Goal: Information Seeking & Learning: Learn about a topic

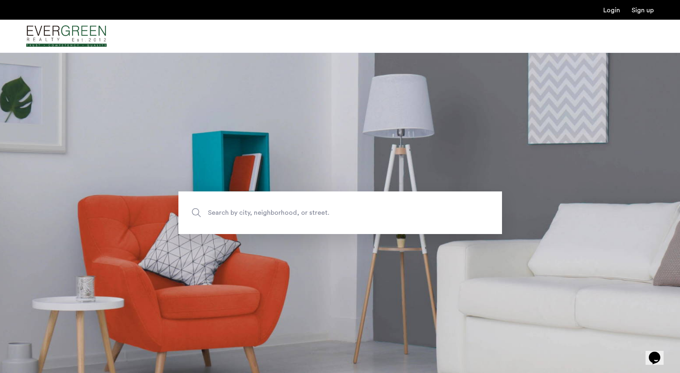
click at [311, 215] on span "Search by city, neighborhood, or street." at bounding box center [321, 213] width 226 height 11
click at [311, 215] on input "Search by city, neighborhood, or street." at bounding box center [340, 213] width 324 height 43
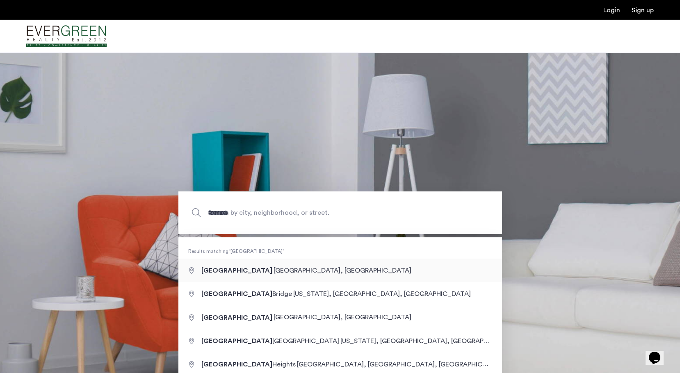
type input "**********"
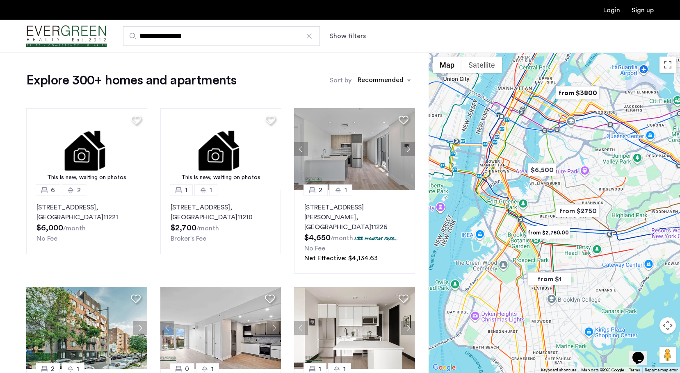
drag, startPoint x: 540, startPoint y: 242, endPoint x: 550, endPoint y: 231, distance: 15.1
click at [550, 231] on img "from $2,750.00" at bounding box center [548, 233] width 50 height 18
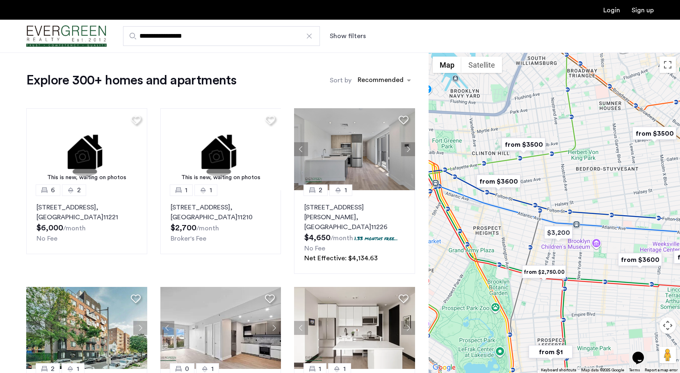
click at [546, 270] on img "from $2,750.00" at bounding box center [544, 272] width 50 height 18
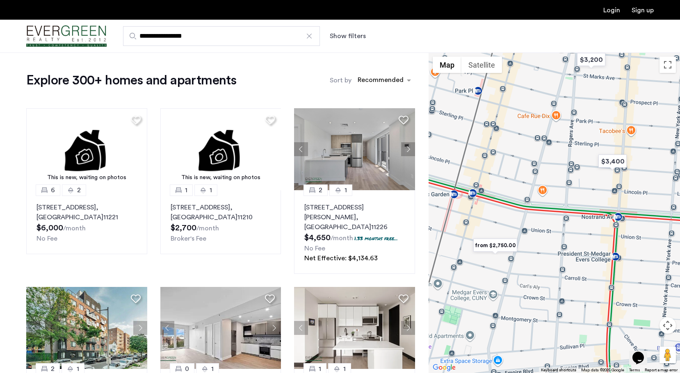
click at [505, 248] on img "from $2,750.00" at bounding box center [495, 245] width 50 height 18
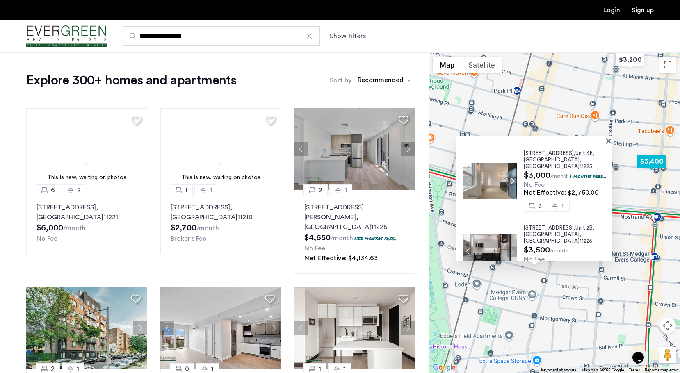
click at [653, 158] on img "$3,400" at bounding box center [651, 161] width 35 height 18
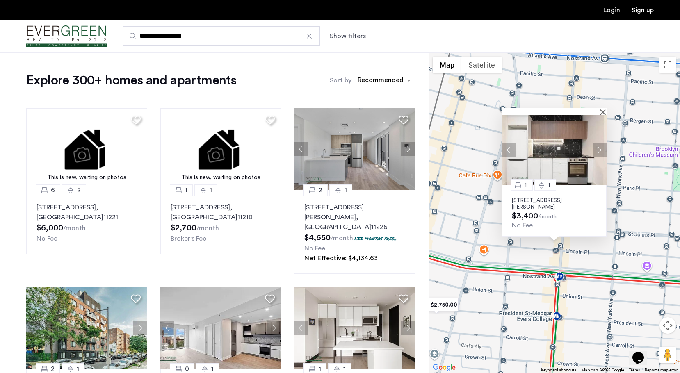
click at [566, 277] on div "1 1 830 Saint Johns Place, Unit 2B, Brooklyn, NY 11216 $3,400 /month No Fee" at bounding box center [554, 213] width 251 height 321
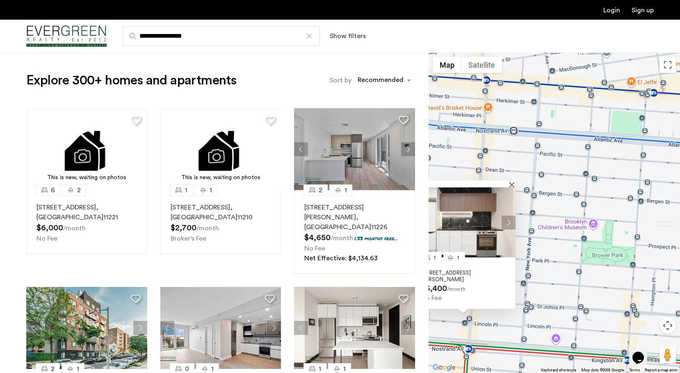
drag, startPoint x: 612, startPoint y: 217, endPoint x: 521, endPoint y: 288, distance: 115.5
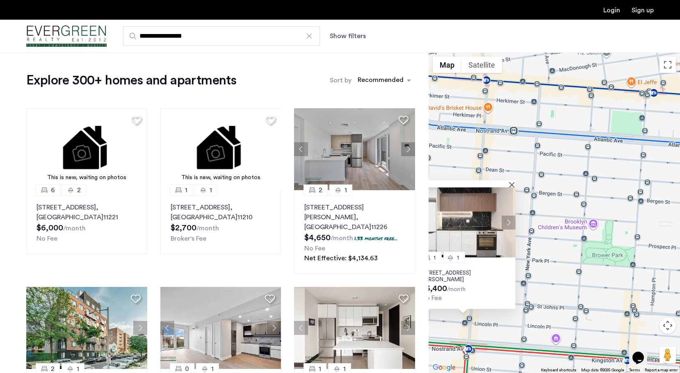
click at [521, 288] on div "1 1 830 Saint Johns Place, Unit 2B, Brooklyn, NY 11216 $3,400 /month No Fee" at bounding box center [554, 213] width 251 height 321
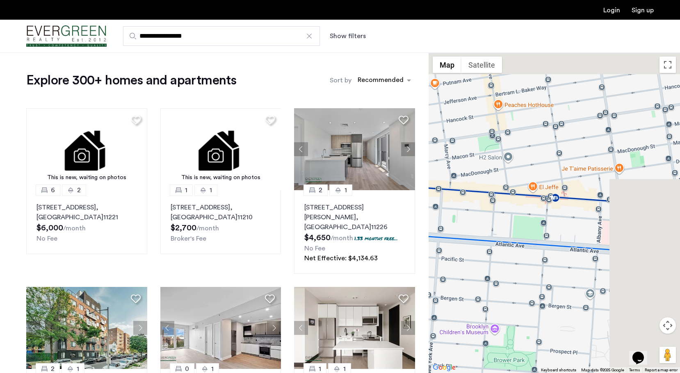
drag, startPoint x: 581, startPoint y: 210, endPoint x: 475, endPoint y: 326, distance: 156.2
click at [476, 326] on div "1 1 830 Saint Johns Place, Unit 2B, Brooklyn, NY 11216 $3,400 /month No Fee" at bounding box center [554, 213] width 251 height 321
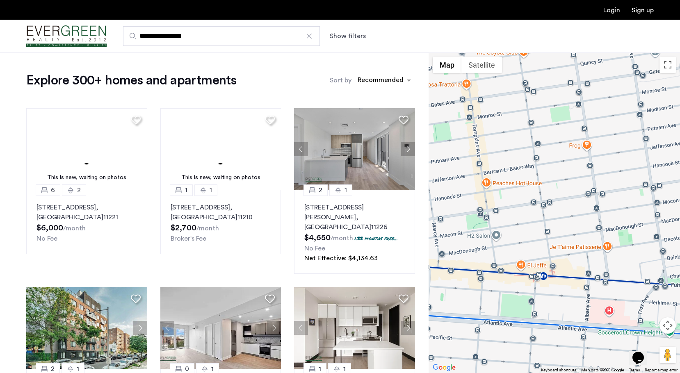
drag, startPoint x: 536, startPoint y: 253, endPoint x: 548, endPoint y: 352, distance: 99.9
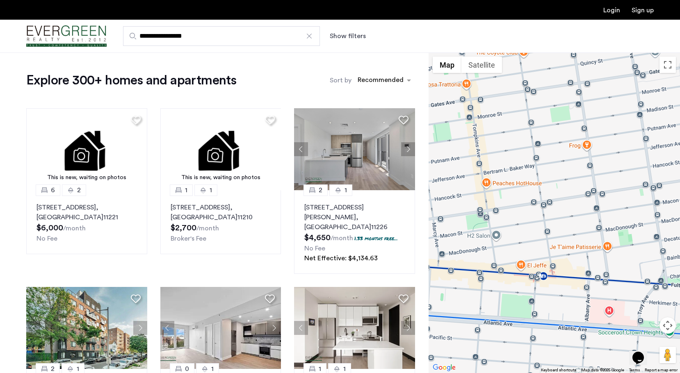
click at [549, 352] on div "1 1 830 Saint Johns Place, Unit 2B, Brooklyn, NY 11216 $3,400 /month No Fee" at bounding box center [554, 213] width 251 height 321
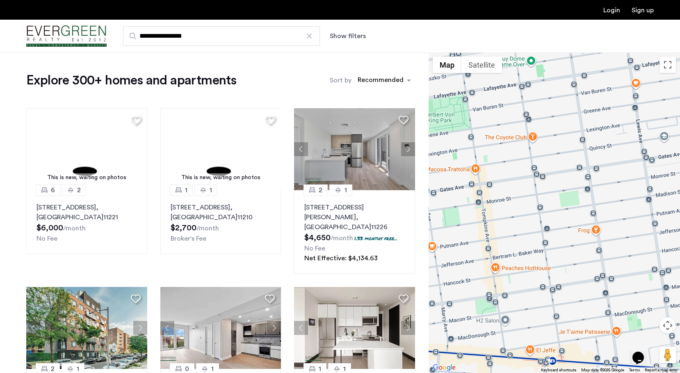
drag, startPoint x: 596, startPoint y: 236, endPoint x: 560, endPoint y: 279, distance: 55.6
click at [561, 278] on div "1 1 830 Saint Johns Place, Unit 2B, Brooklyn, NY 11216 $3,400 /month No Fee" at bounding box center [554, 213] width 251 height 321
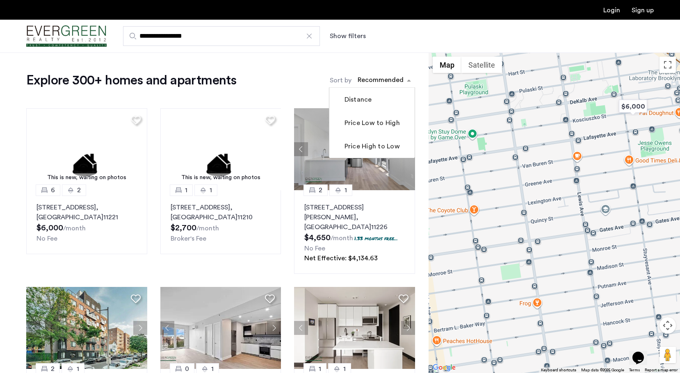
click at [379, 81] on div "sort-apartment" at bounding box center [380, 81] width 48 height 11
click at [378, 143] on label "Price High to Low" at bounding box center [371, 147] width 57 height 10
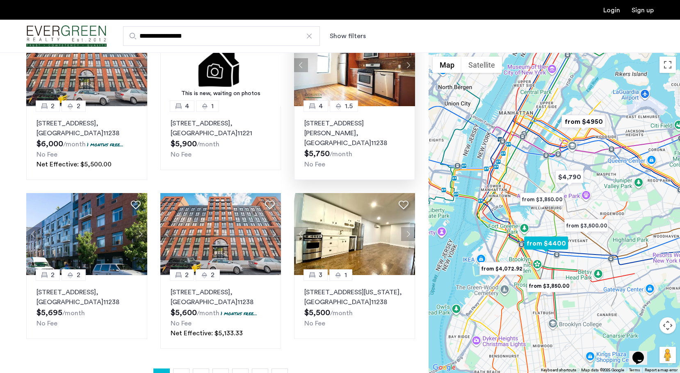
scroll to position [448, 0]
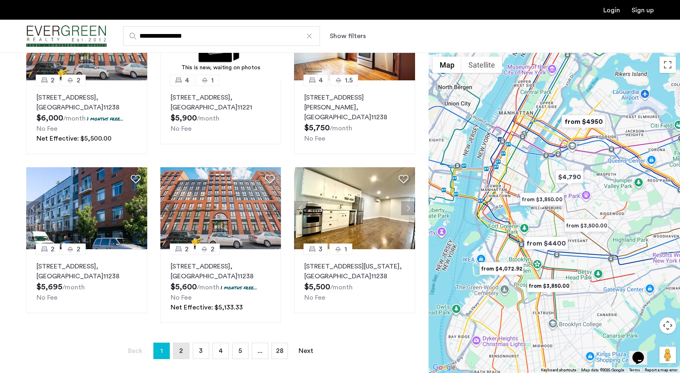
click at [183, 348] on span "2" at bounding box center [181, 351] width 4 height 7
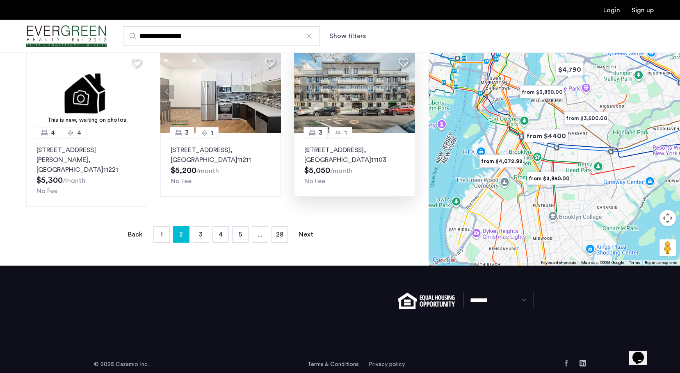
scroll to position [547, 0]
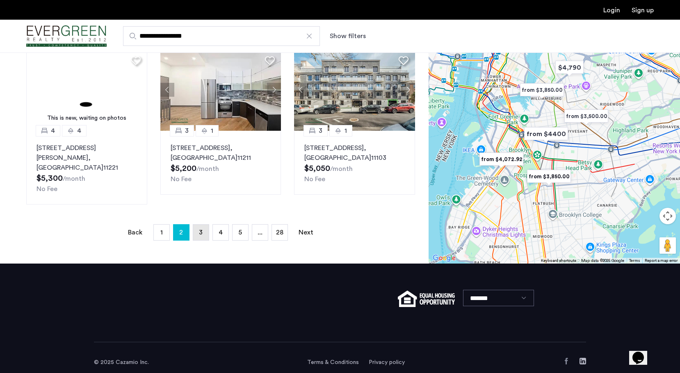
click at [199, 225] on link "page 3" at bounding box center [201, 233] width 16 height 16
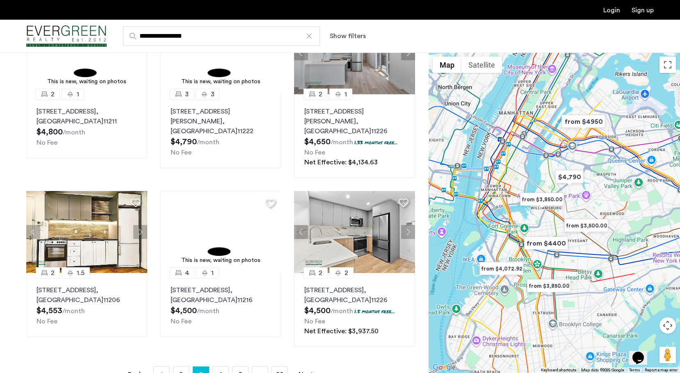
scroll to position [500, 0]
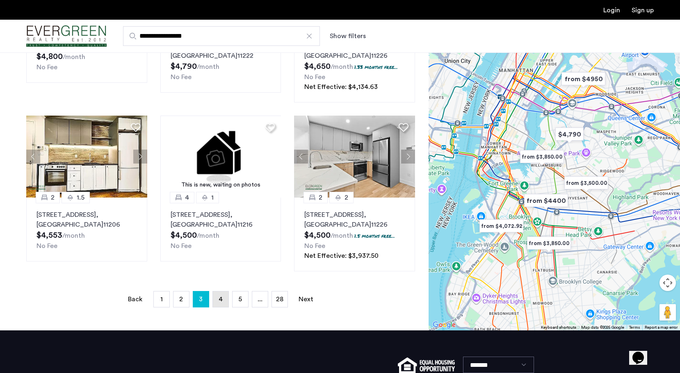
click at [228, 297] on link "page 4" at bounding box center [221, 300] width 16 height 16
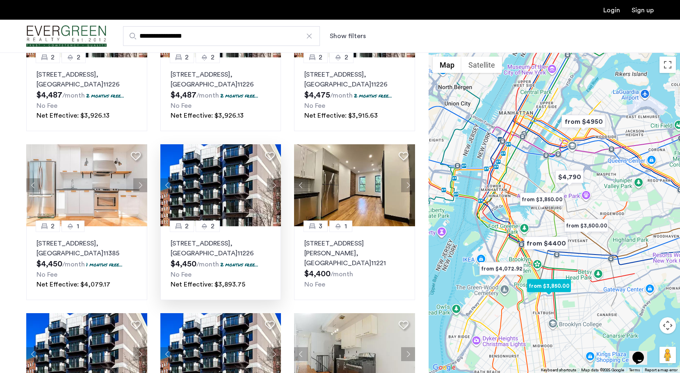
scroll to position [307, 0]
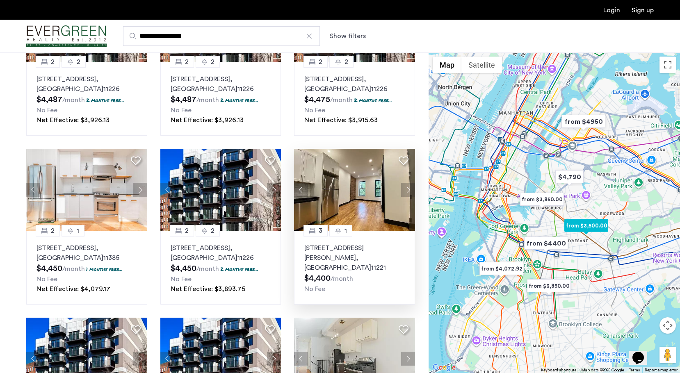
click at [409, 183] on button "Next apartment" at bounding box center [408, 190] width 14 height 14
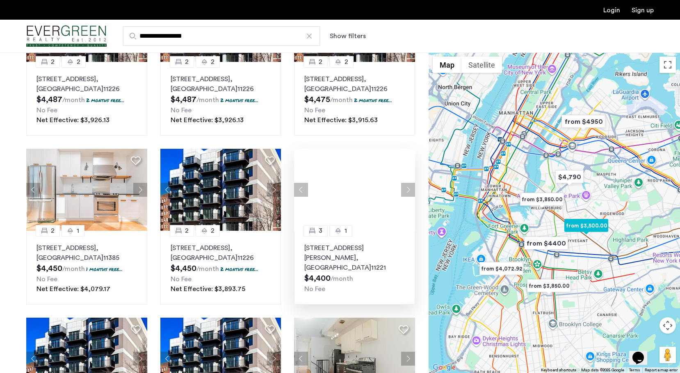
click at [408, 183] on button "Next apartment" at bounding box center [408, 190] width 14 height 14
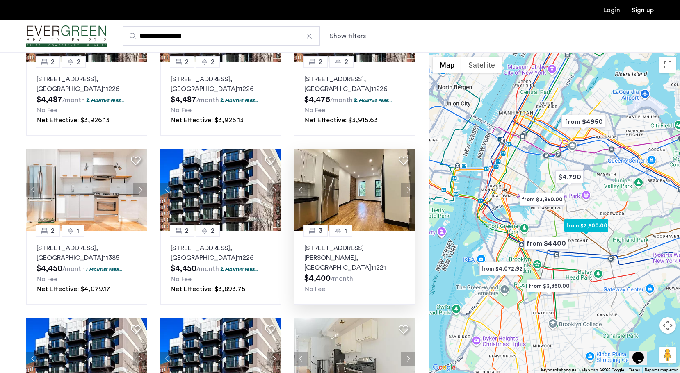
click at [408, 183] on button "Next apartment" at bounding box center [408, 190] width 14 height 14
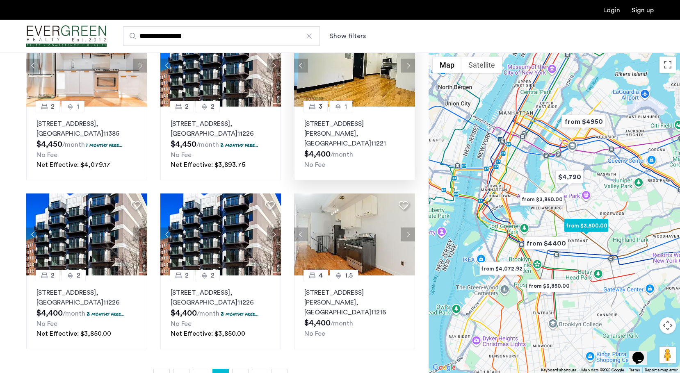
scroll to position [499, 0]
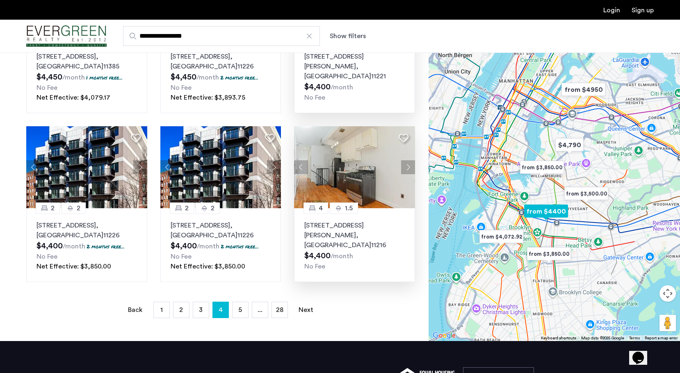
click at [368, 171] on img at bounding box center [354, 167] width 121 height 82
click at [238, 302] on link "page 5" at bounding box center [241, 310] width 16 height 16
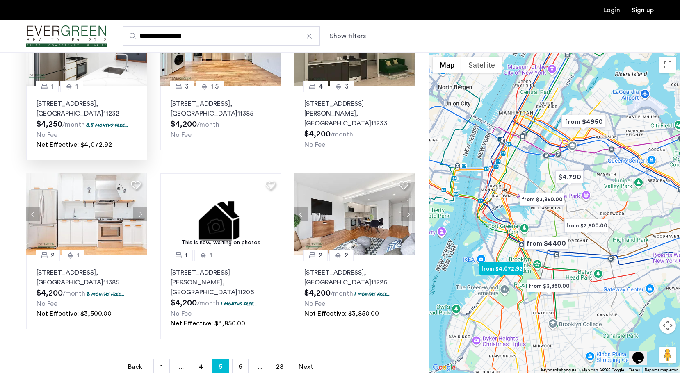
scroll to position [481, 0]
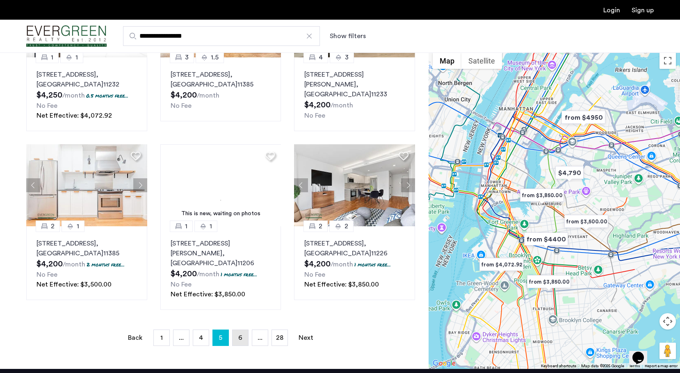
click at [237, 330] on link "page 6" at bounding box center [241, 338] width 16 height 16
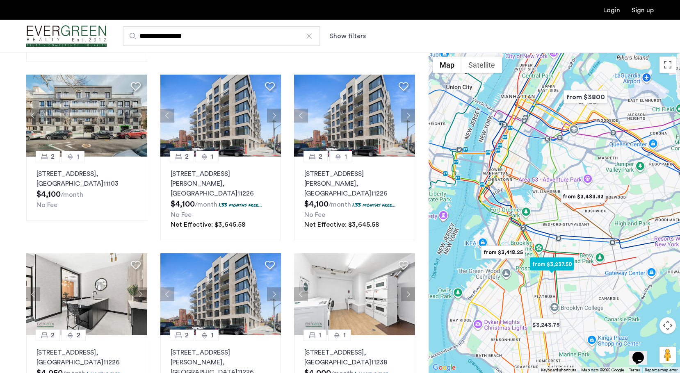
scroll to position [577, 0]
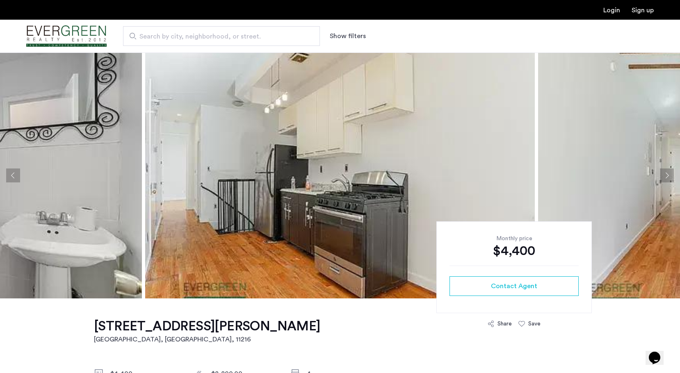
click at [662, 171] on button "Next apartment" at bounding box center [667, 176] width 14 height 14
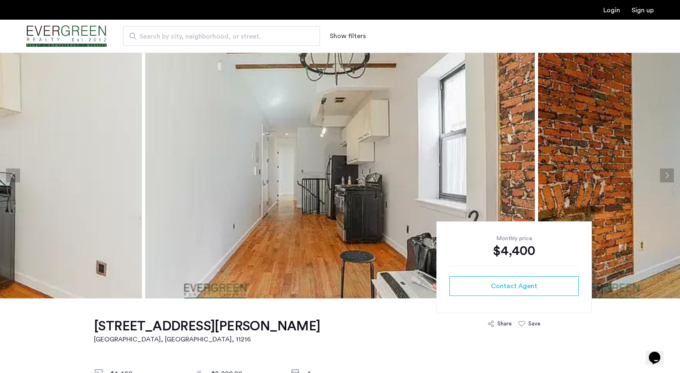
click at [662, 172] on button "Next apartment" at bounding box center [667, 176] width 14 height 14
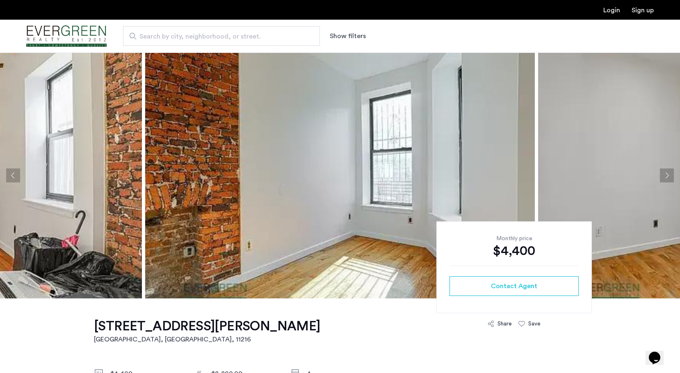
click at [662, 172] on button "Next apartment" at bounding box center [667, 176] width 14 height 14
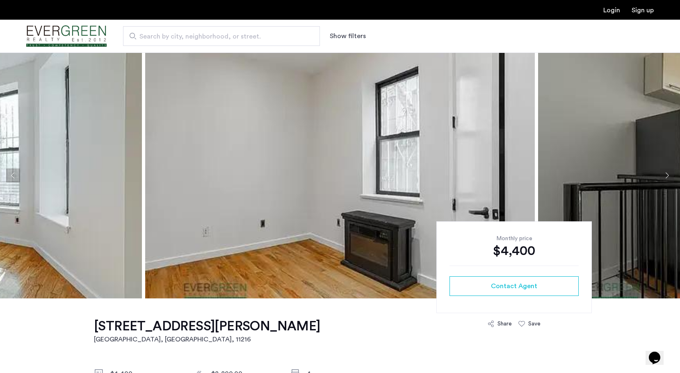
click at [662, 172] on button "Next apartment" at bounding box center [667, 176] width 14 height 14
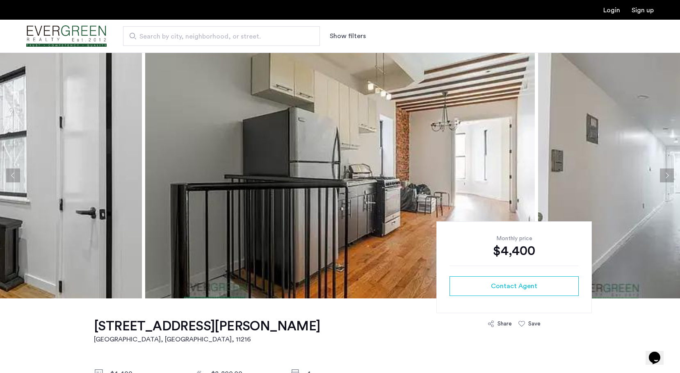
click at [662, 172] on button "Next apartment" at bounding box center [667, 176] width 14 height 14
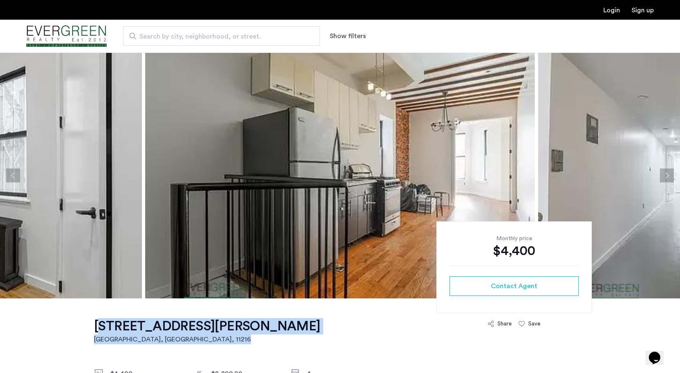
drag, startPoint x: 282, startPoint y: 329, endPoint x: 87, endPoint y: 316, distance: 195.3
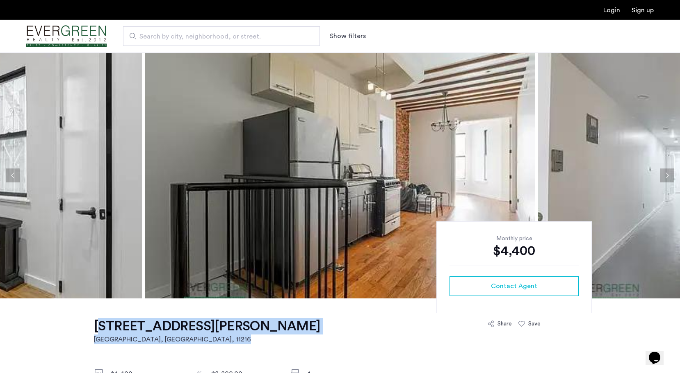
drag, startPoint x: 87, startPoint y: 321, endPoint x: 251, endPoint y: 321, distance: 163.3
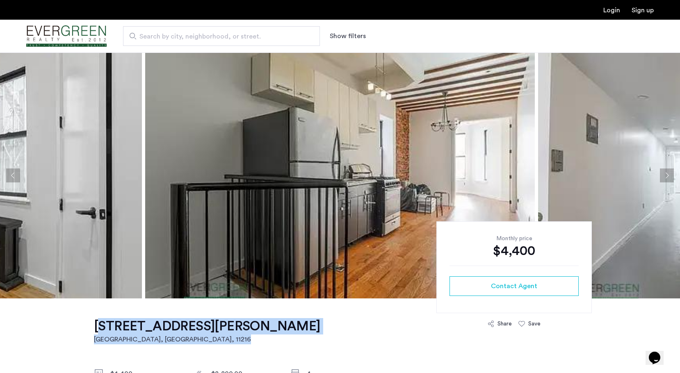
drag, startPoint x: 240, startPoint y: 328, endPoint x: 91, endPoint y: 320, distance: 149.1
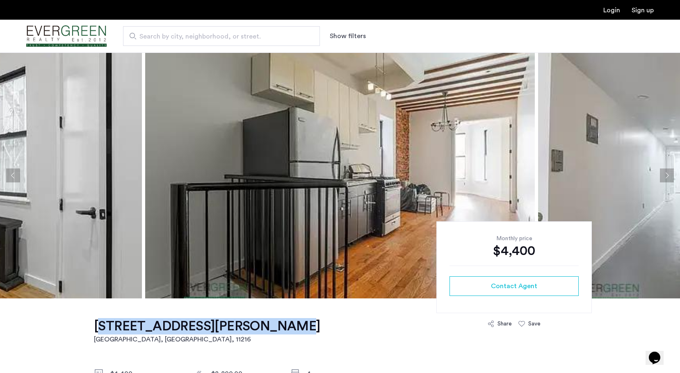
drag, startPoint x: 89, startPoint y: 321, endPoint x: 244, endPoint y: 320, distance: 155.9
copy h1 "[STREET_ADDRESS][PERSON_NAME]"
